Goal: Navigation & Orientation: Understand site structure

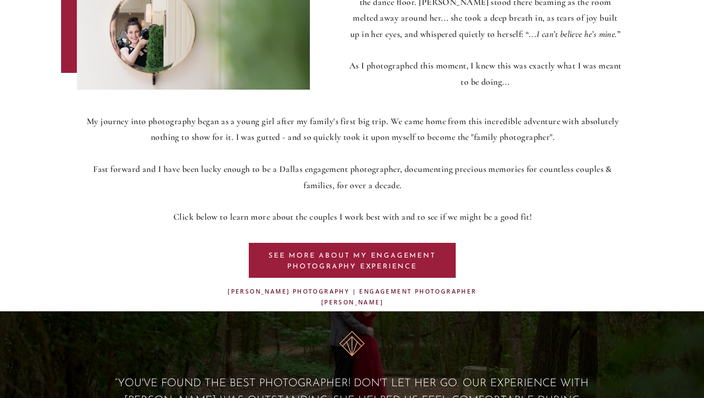
scroll to position [521, 0]
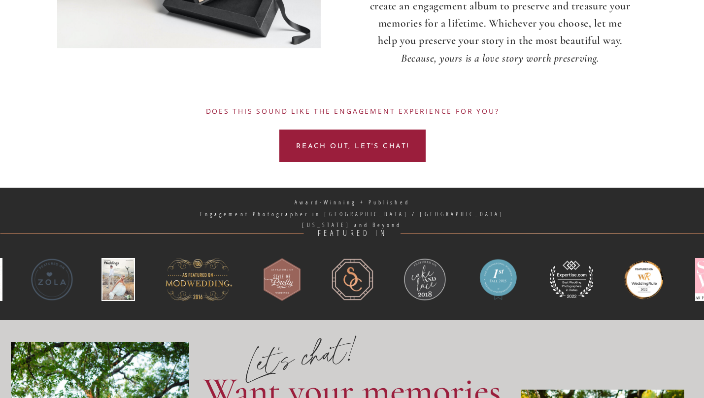
click at [368, 152] on div at bounding box center [352, 146] width 146 height 33
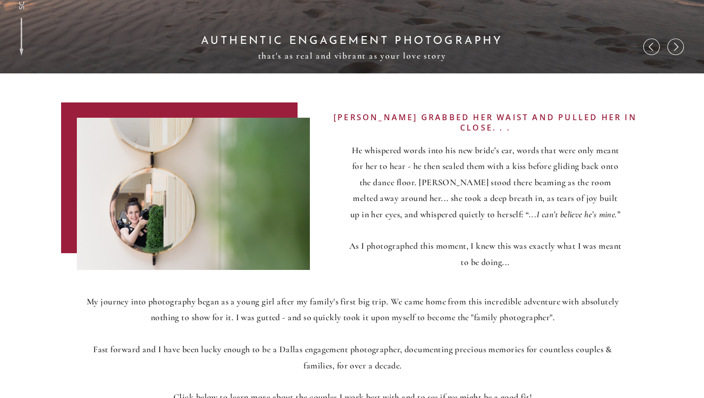
scroll to position [0, 0]
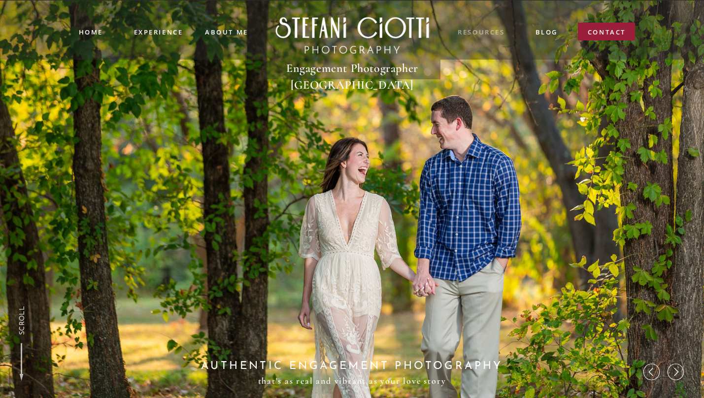
click at [486, 34] on nav "resources" at bounding box center [481, 32] width 49 height 11
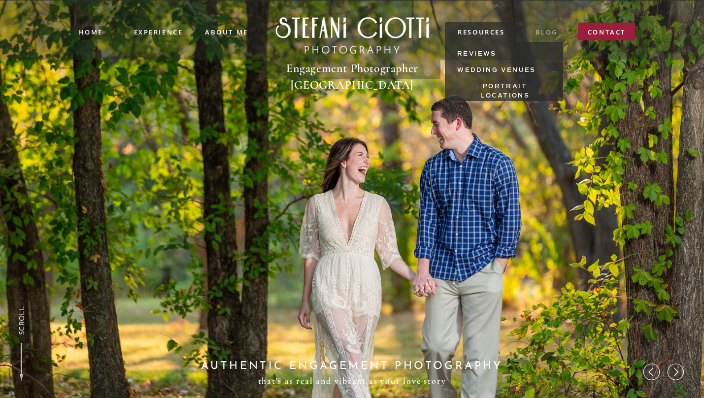
click at [539, 33] on nav "blog" at bounding box center [547, 32] width 22 height 11
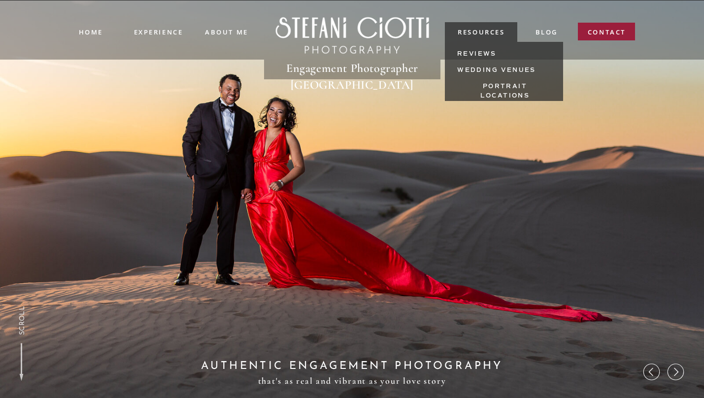
click at [204, 31] on div at bounding box center [352, 30] width 712 height 60
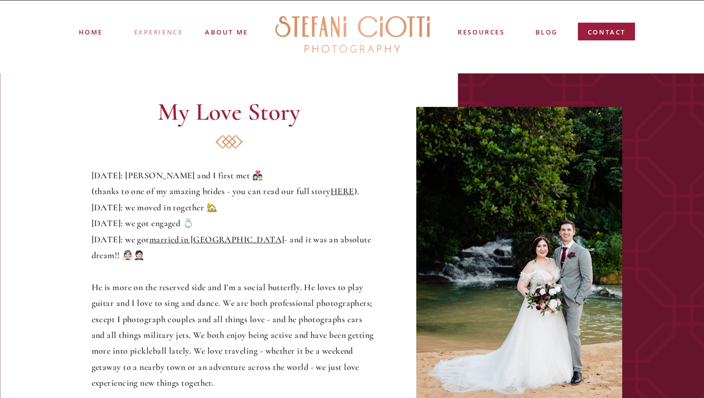
click at [161, 31] on nav "experience" at bounding box center [158, 31] width 49 height 8
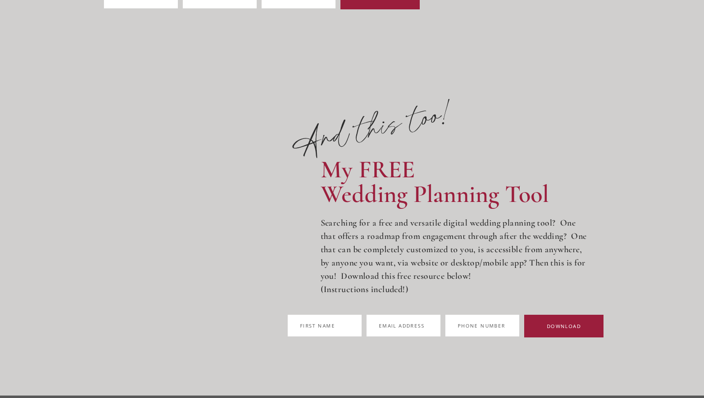
scroll to position [6379, 0]
